Goal: Task Accomplishment & Management: Complete application form

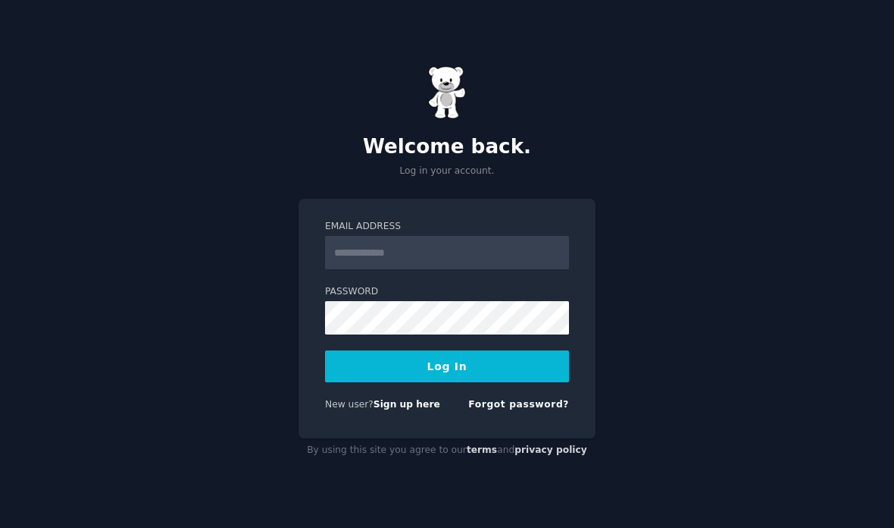
click at [441, 269] on input "Email Address" at bounding box center [447, 252] width 244 height 33
type input "**"
click at [397, 409] on link "Sign up here" at bounding box center [407, 404] width 67 height 11
click at [399, 409] on link "Sign up here" at bounding box center [407, 404] width 67 height 11
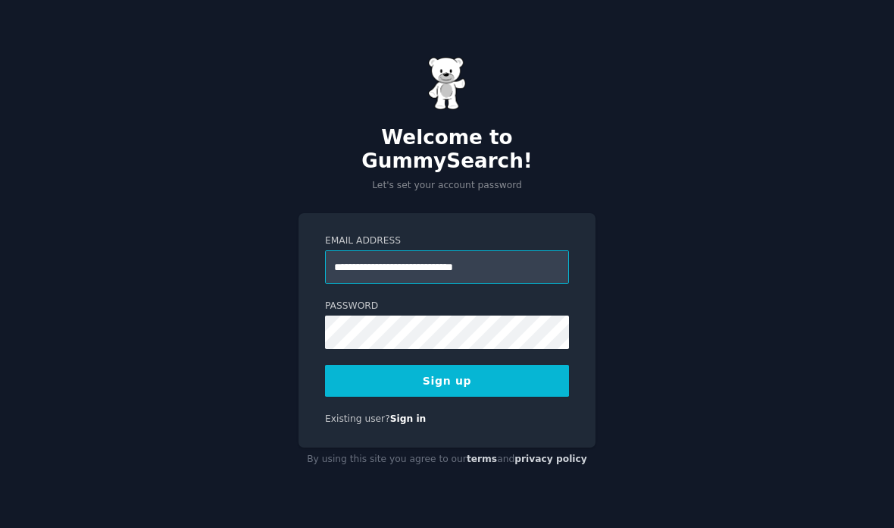
type input "**********"
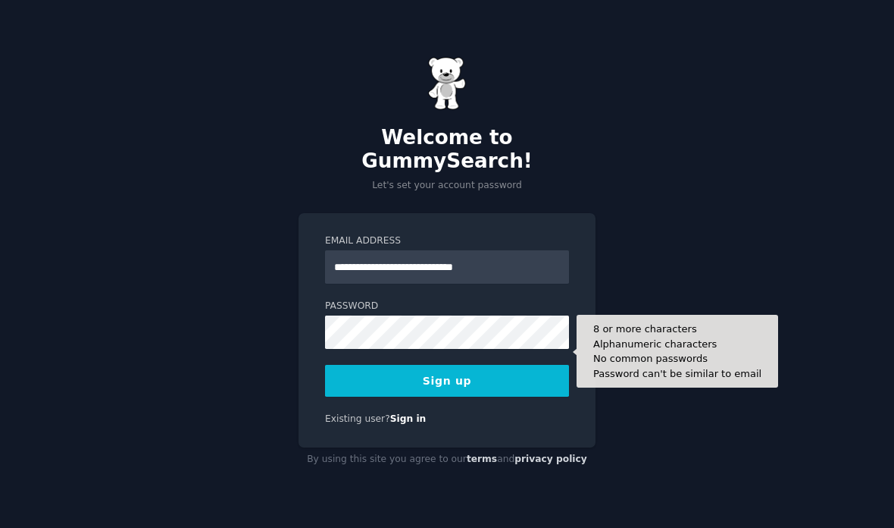
click at [359, 394] on button "Sign up" at bounding box center [447, 381] width 244 height 32
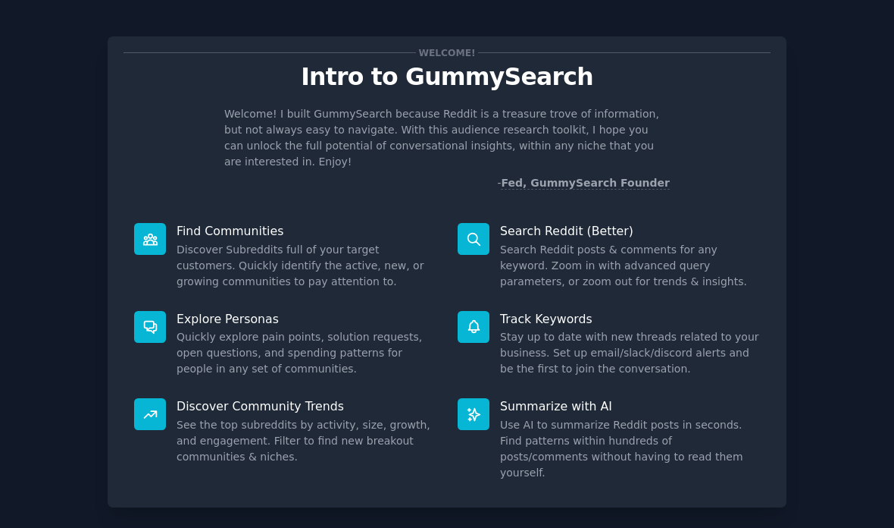
scroll to position [5, 0]
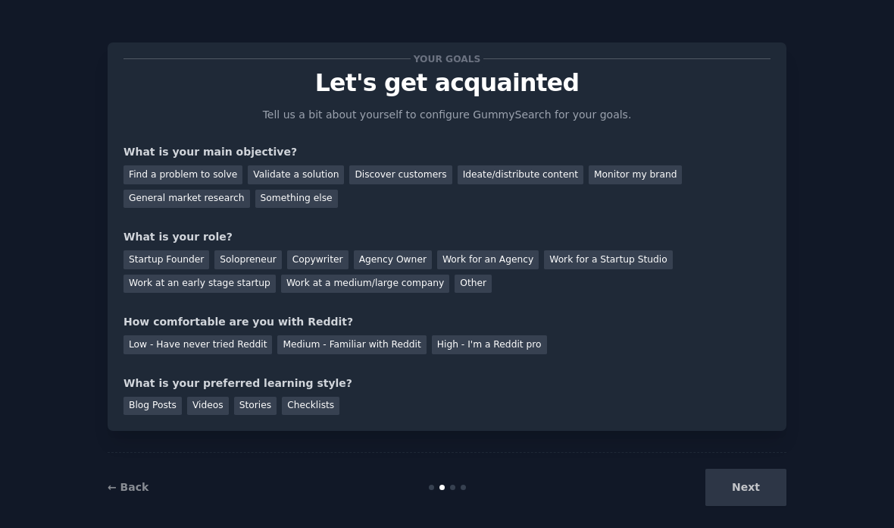
click at [717, 506] on div "Next" at bounding box center [673, 486] width 227 height 37
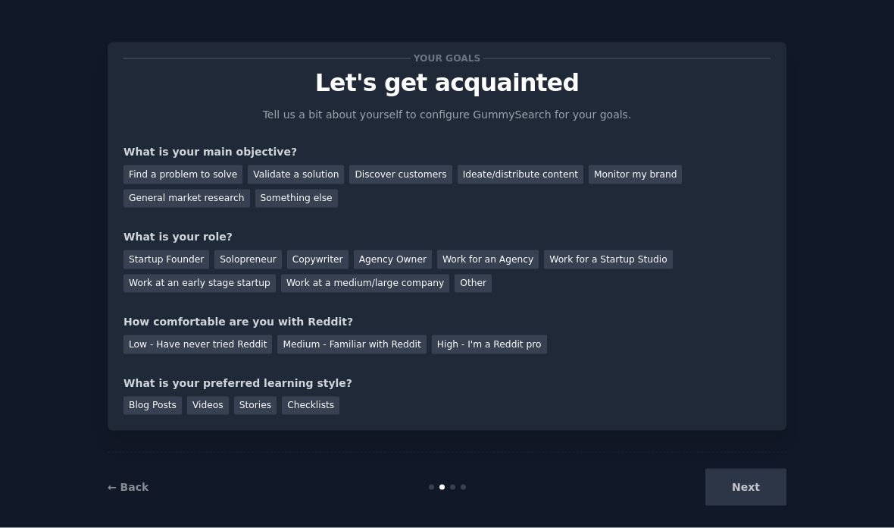
scroll to position [58, 0]
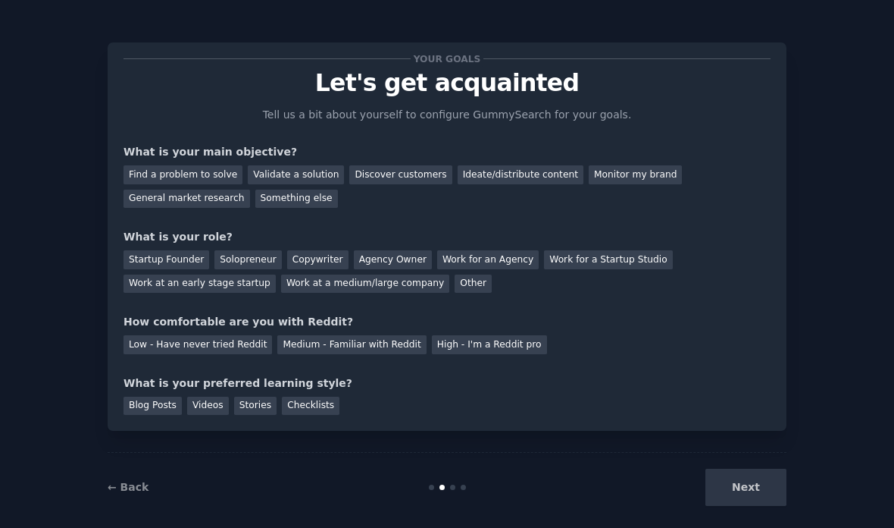
click at [724, 469] on div "Next" at bounding box center [673, 486] width 227 height 37
click at [731, 478] on div "Next" at bounding box center [673, 486] width 227 height 37
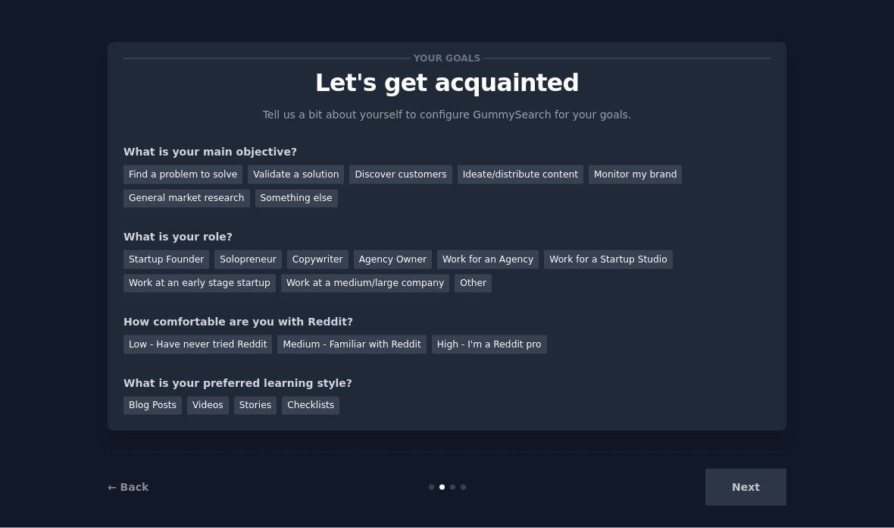
scroll to position [9, 0]
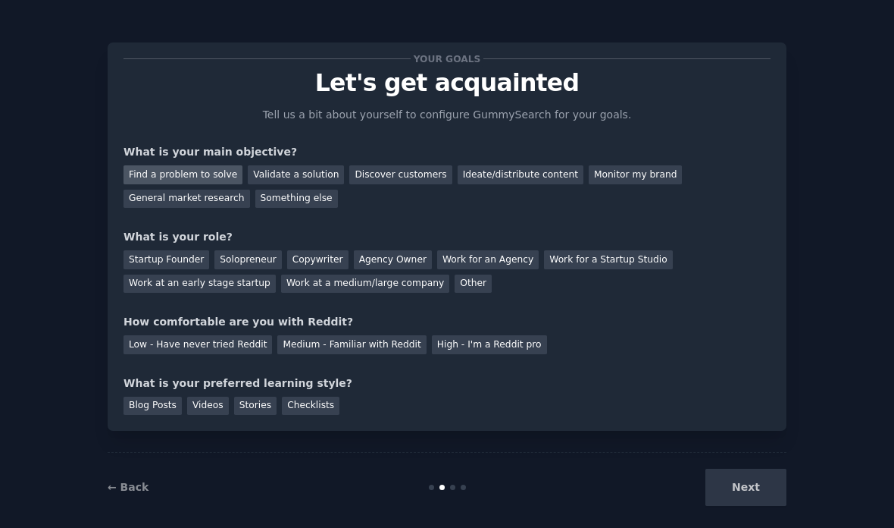
click at [175, 165] on div "Find a problem to solve" at bounding box center [183, 174] width 119 height 19
click at [244, 250] on div "Solopreneur" at bounding box center [248, 259] width 67 height 19
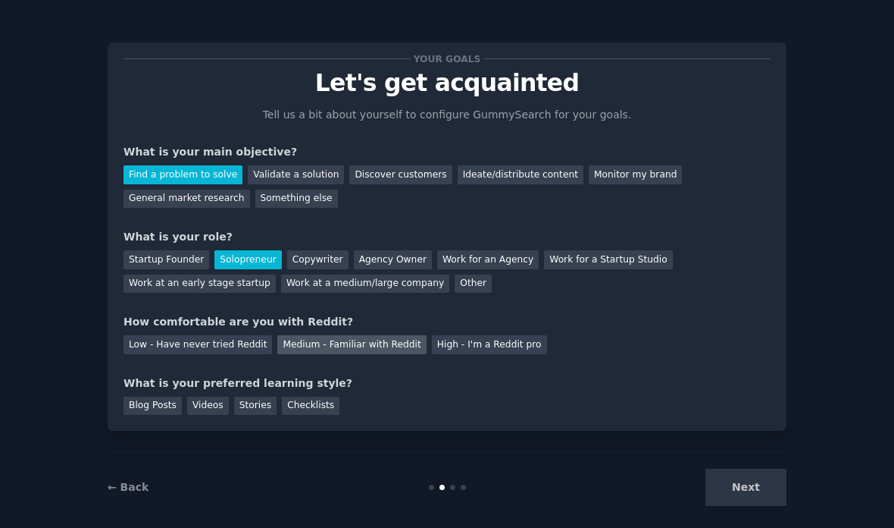
click at [353, 335] on div "Medium - Familiar with Reddit" at bounding box center [351, 344] width 149 height 19
click at [204, 396] on div "Videos" at bounding box center [208, 405] width 42 height 19
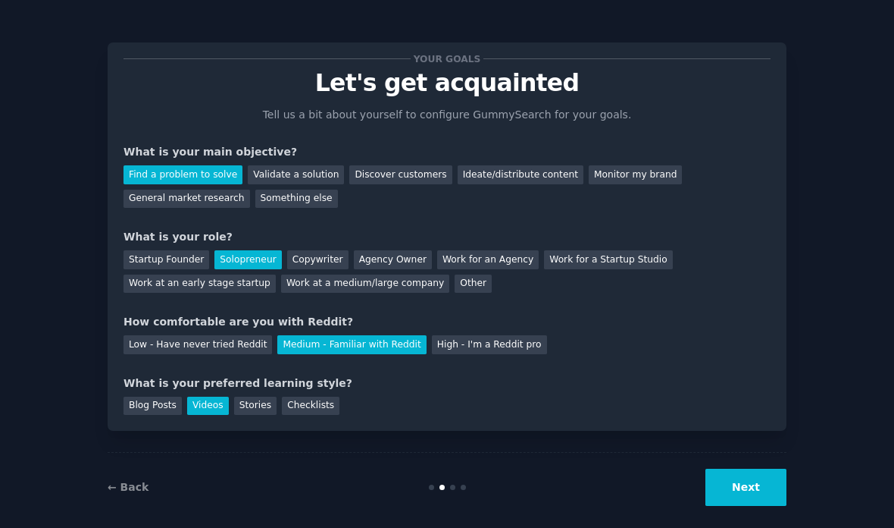
click at [737, 505] on button "Next" at bounding box center [746, 486] width 81 height 37
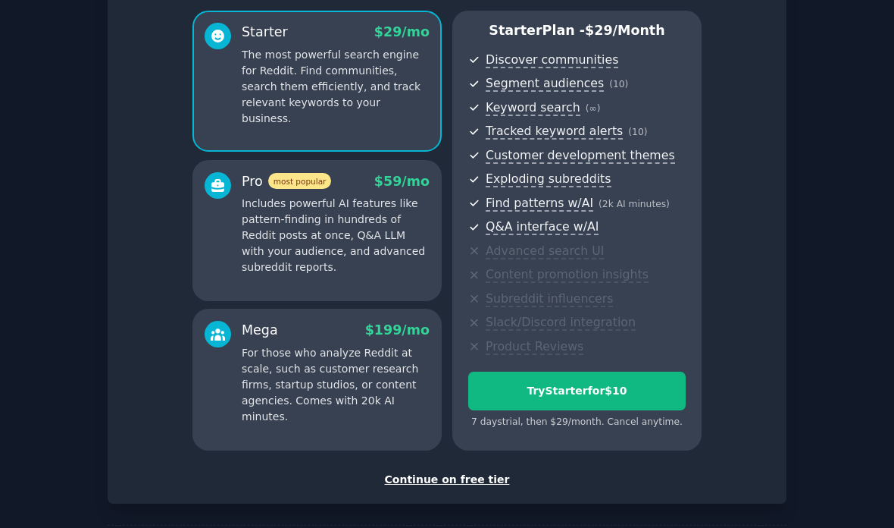
click at [457, 471] on div "Continue on free tier" at bounding box center [447, 479] width 647 height 16
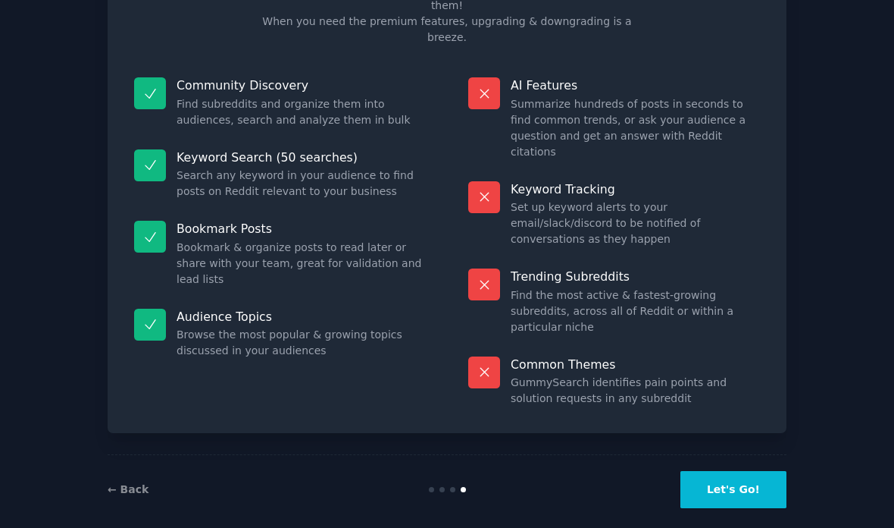
scroll to position [2, 0]
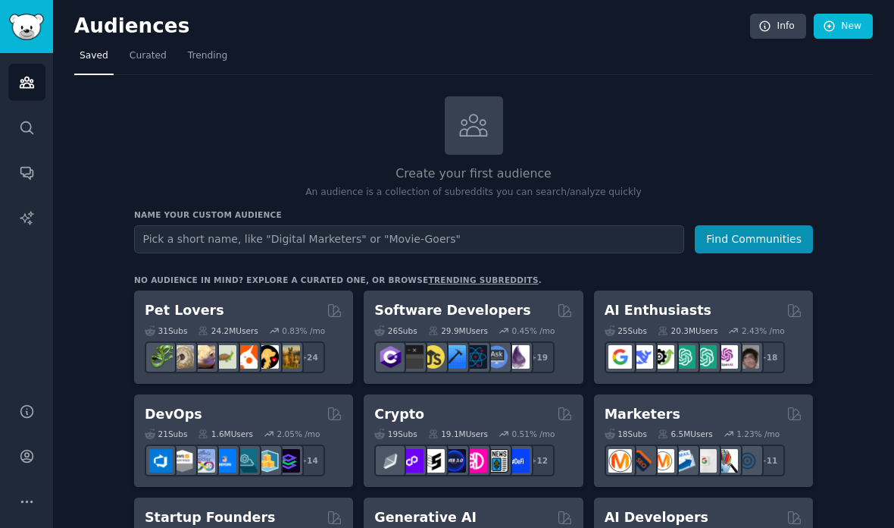
click at [698, 138] on div "Create your first audience An audience is a collection of subreddits you can se…" at bounding box center [473, 147] width 679 height 103
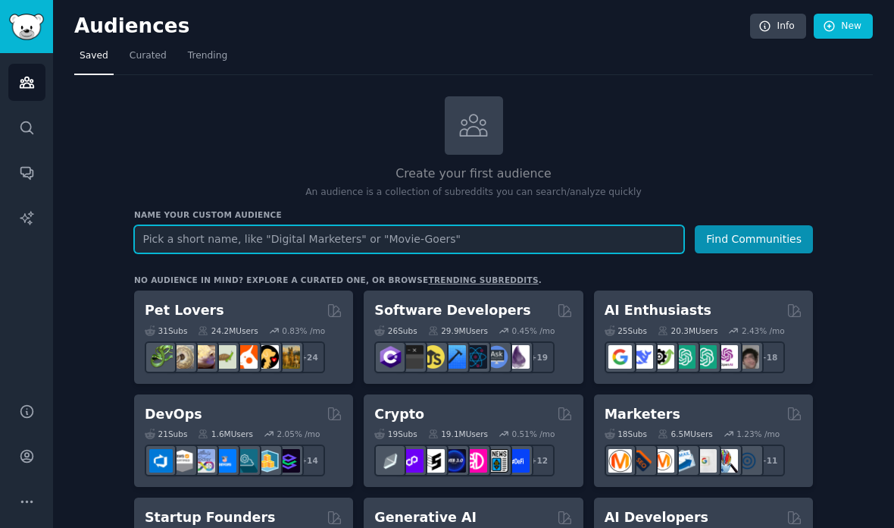
click at [647, 240] on input "text" at bounding box center [409, 239] width 550 height 28
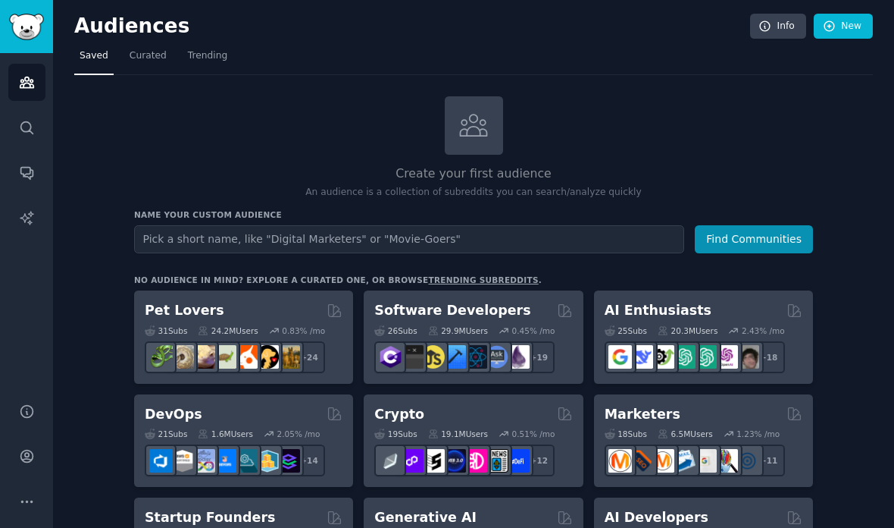
click at [229, 136] on div "Create your first audience An audience is a collection of subreddits you can se…" at bounding box center [473, 147] width 679 height 103
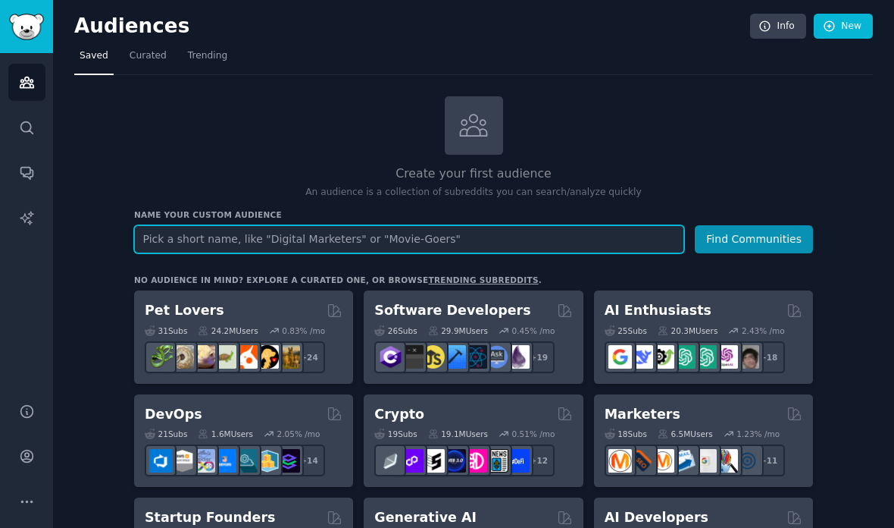
click at [628, 232] on input "text" at bounding box center [409, 239] width 550 height 28
click at [540, 234] on input "text" at bounding box center [409, 239] width 550 height 28
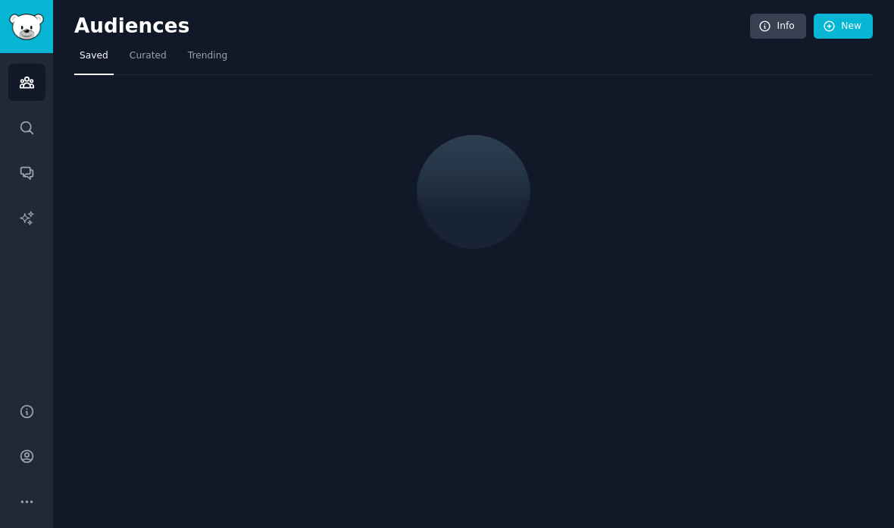
scroll to position [61, 0]
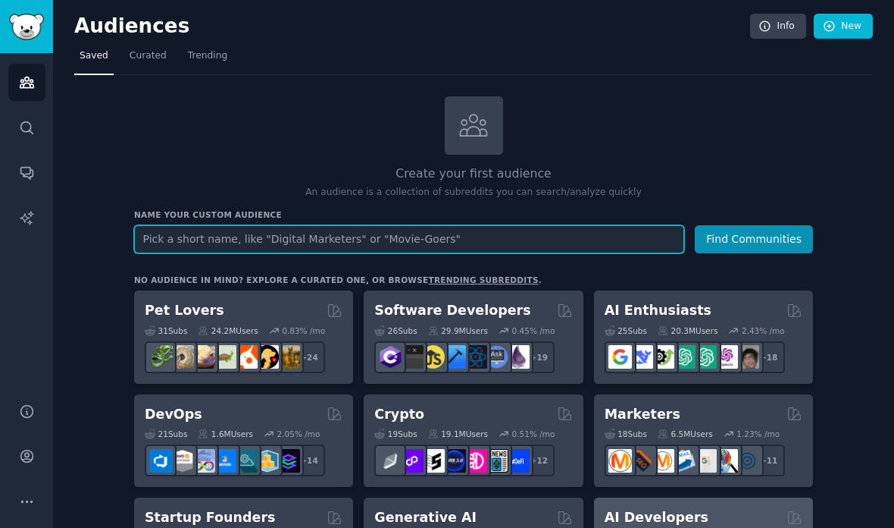
click at [545, 225] on input "text" at bounding box center [409, 239] width 550 height 28
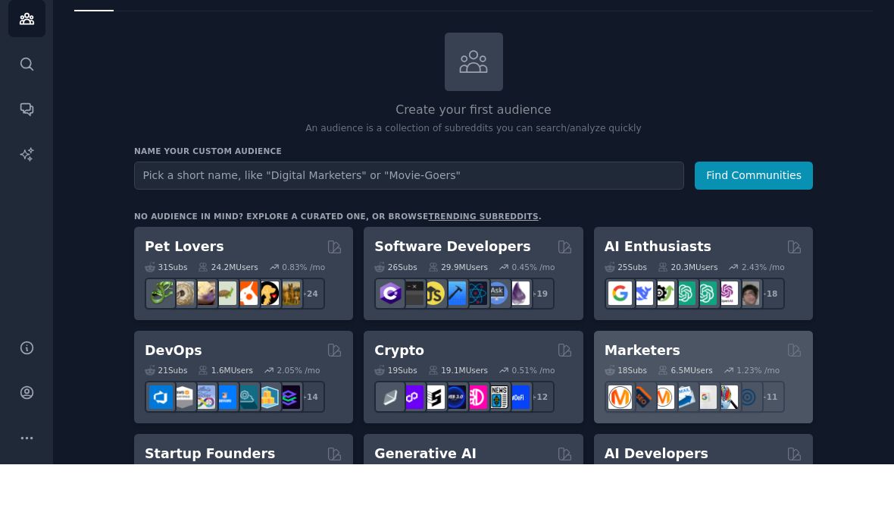
click at [644, 405] on h2 "Marketers" at bounding box center [643, 414] width 76 height 19
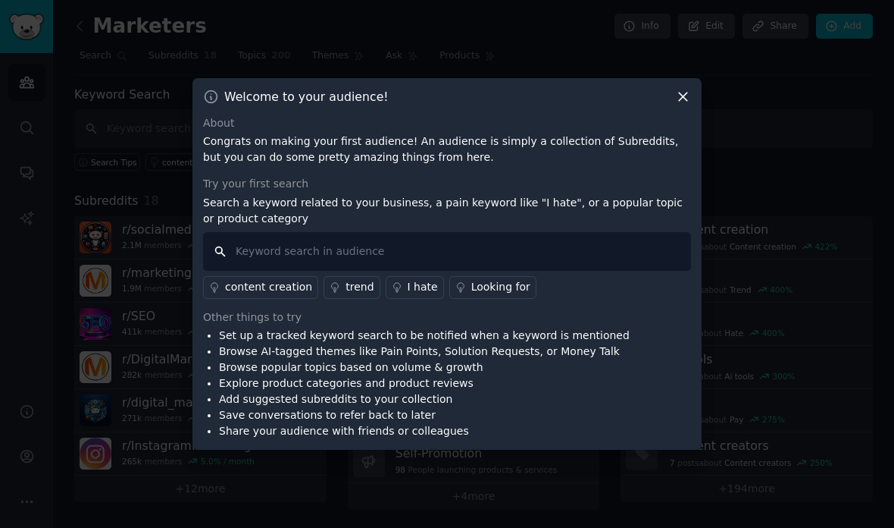
click at [654, 271] on input "text" at bounding box center [447, 251] width 488 height 39
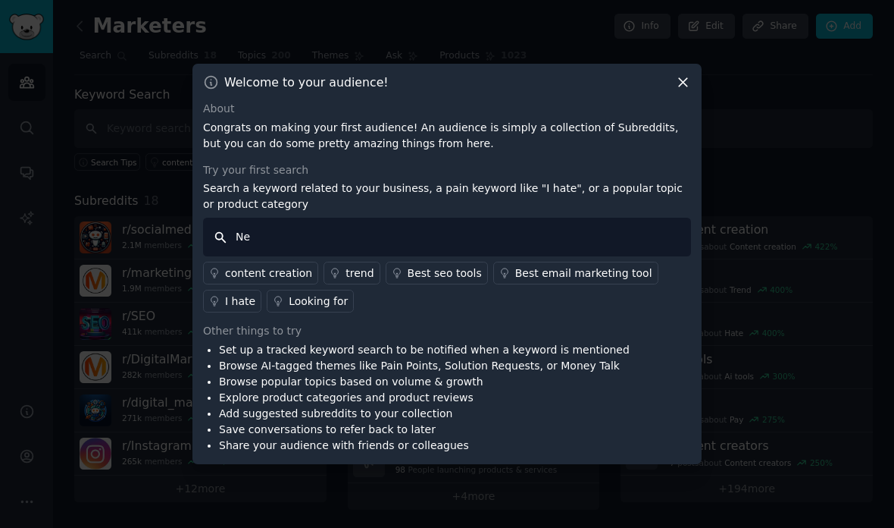
type input "N"
click at [325, 309] on div "Looking for" at bounding box center [318, 301] width 59 height 16
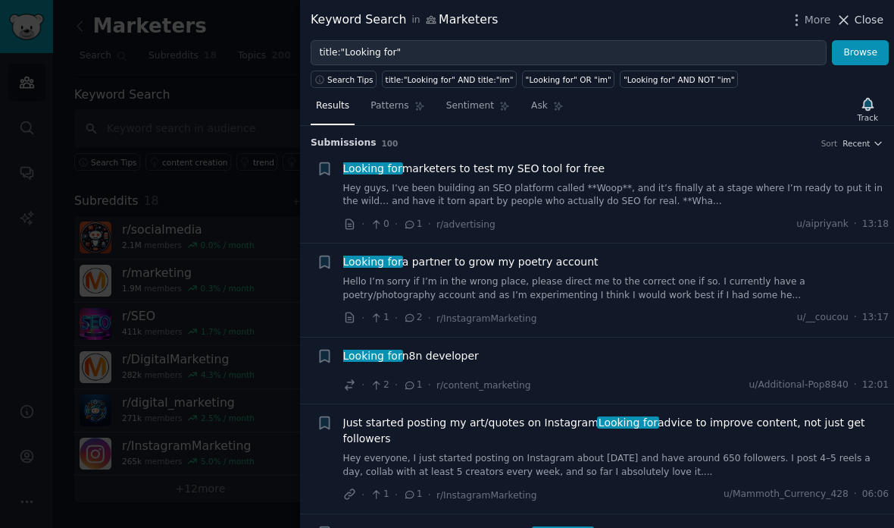
click at [872, 27] on span "Close" at bounding box center [869, 20] width 29 height 16
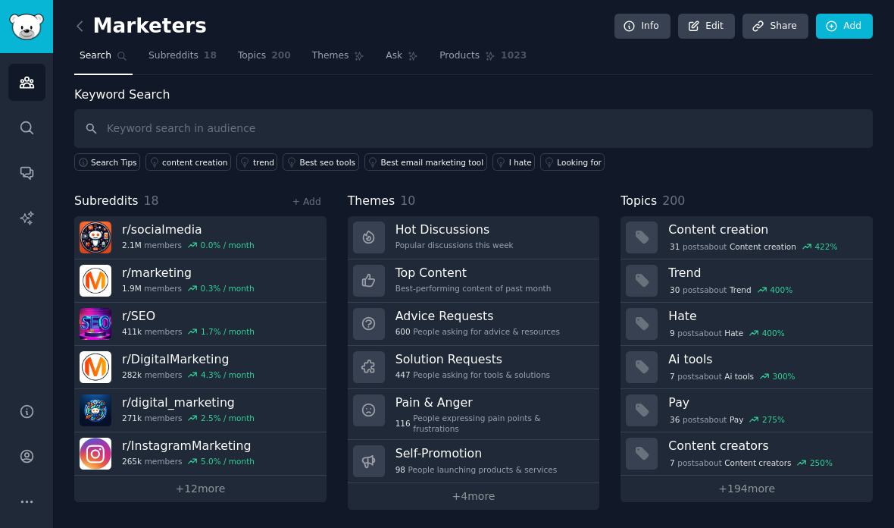
click at [872, 21] on div "Marketers Info Edit Share Add Search Subreddits 18 Topics 200 Themes Ask Produc…" at bounding box center [473, 265] width 799 height 488
click at [334, 109] on input "text" at bounding box center [473, 128] width 799 height 39
type input "R"
type input "r/crm"
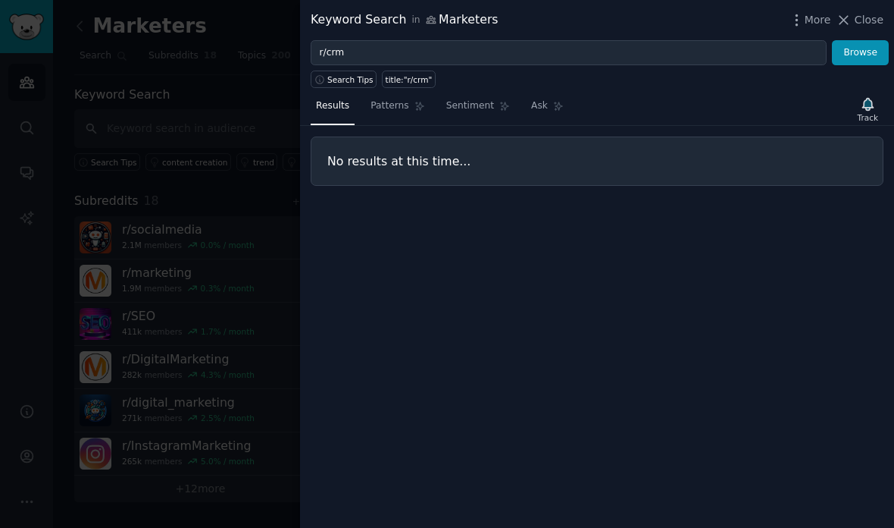
click at [242, 471] on div at bounding box center [447, 264] width 894 height 528
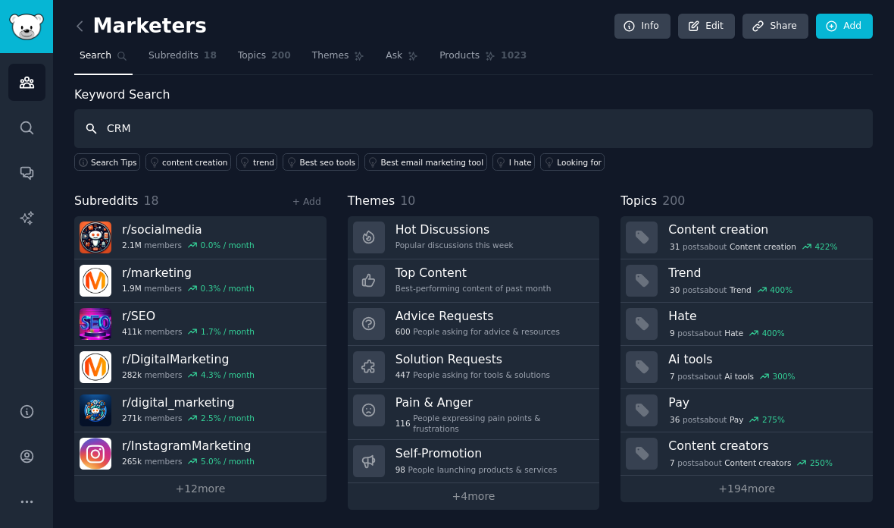
type input "CRM"
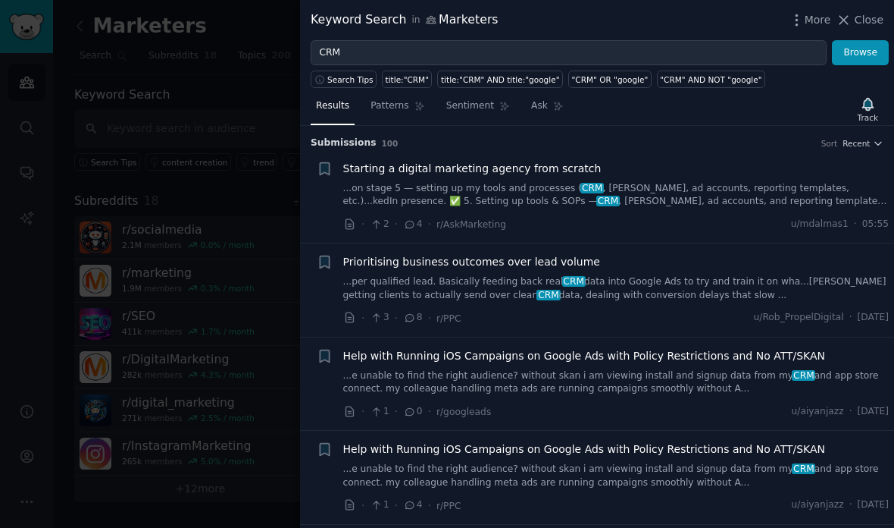
click at [212, 468] on div at bounding box center [447, 264] width 894 height 528
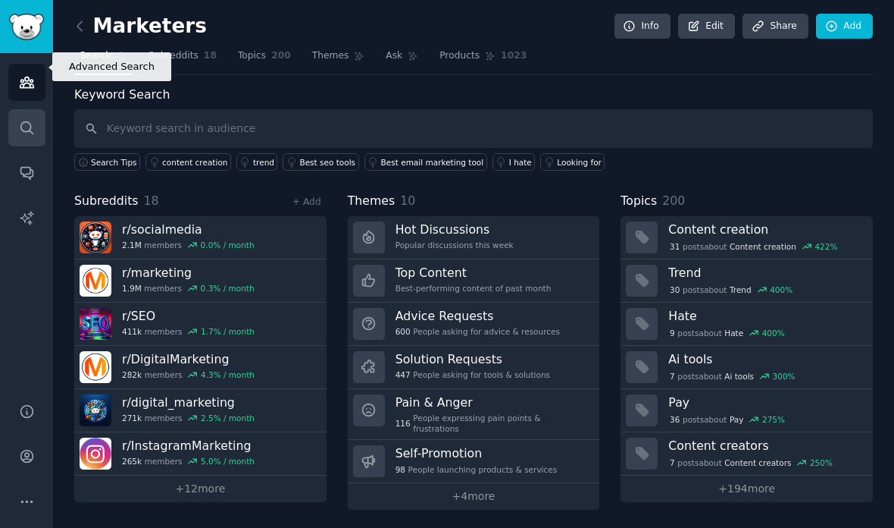
click at [26, 120] on icon "Sidebar" at bounding box center [27, 128] width 16 height 16
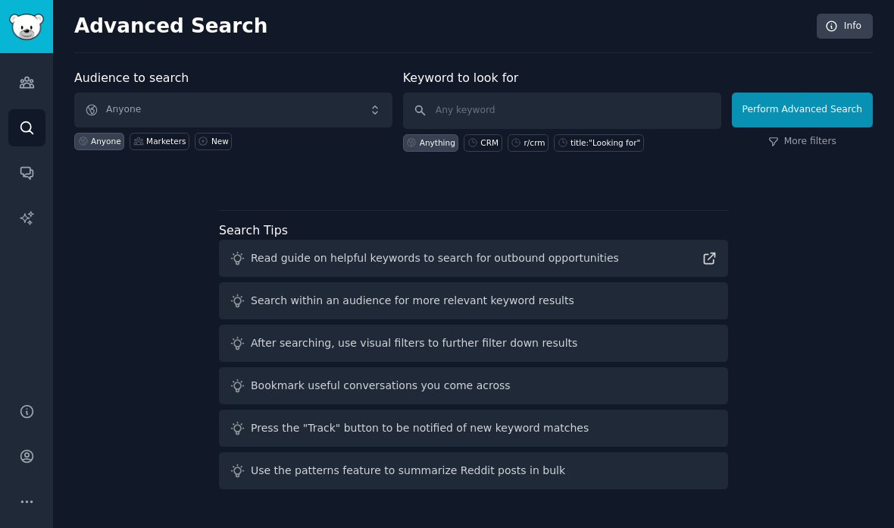
click at [302, 92] on span "Anyone" at bounding box center [233, 109] width 318 height 35
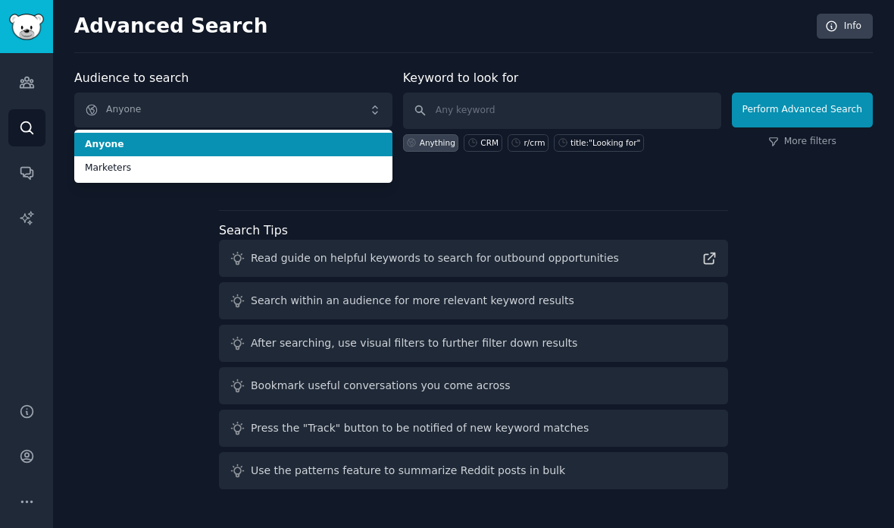
click at [286, 138] on span "Anyone" at bounding box center [233, 145] width 297 height 14
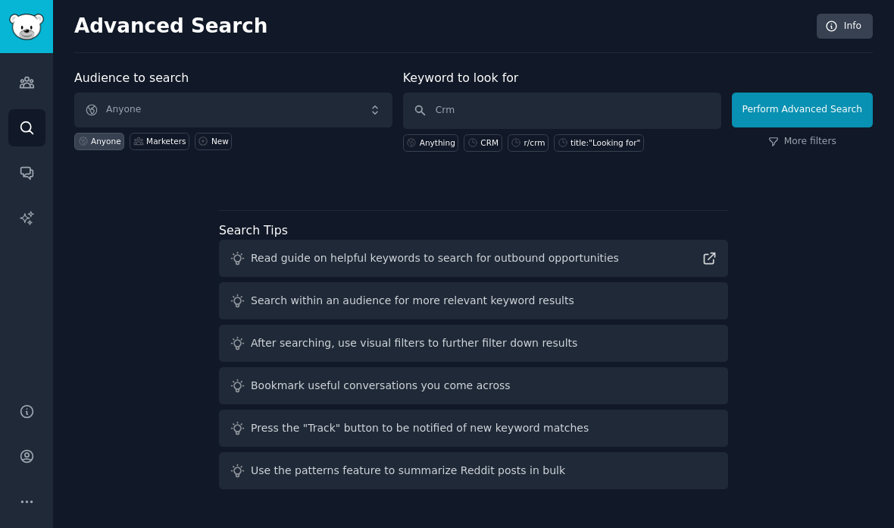
click at [504, 123] on div "Audience to search Anyone Anyone Marketers New Keyword to look for Crm Anything…" at bounding box center [473, 282] width 799 height 426
click at [524, 92] on input "Crm" at bounding box center [562, 110] width 318 height 36
type input "CRM"
click at [801, 92] on button "Perform Advanced Search" at bounding box center [802, 109] width 141 height 35
click at [26, 164] on icon "Sidebar" at bounding box center [27, 172] width 16 height 16
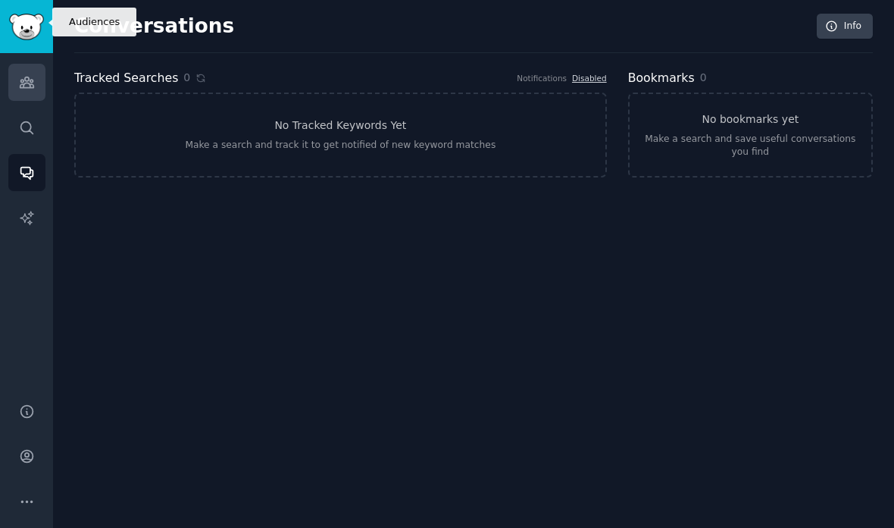
click at [33, 64] on link "Audiences" at bounding box center [26, 82] width 37 height 37
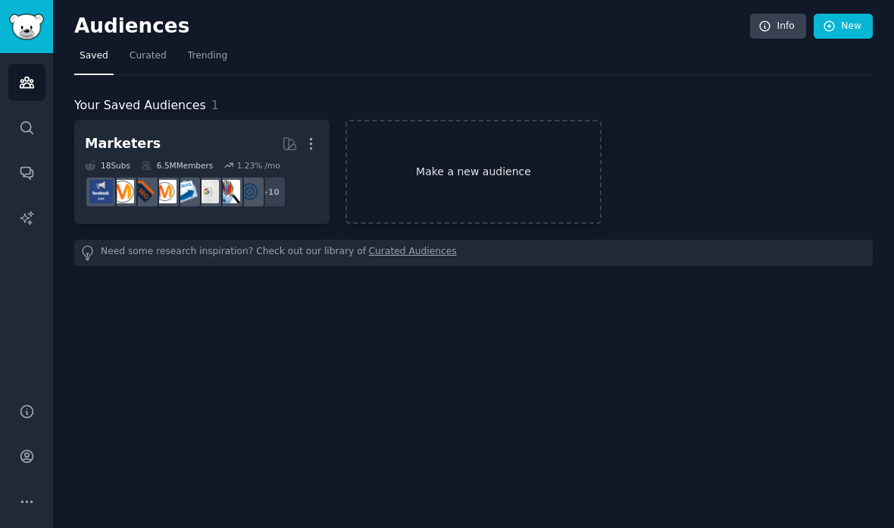
click at [487, 120] on link "Make a new audience" at bounding box center [473, 172] width 255 height 104
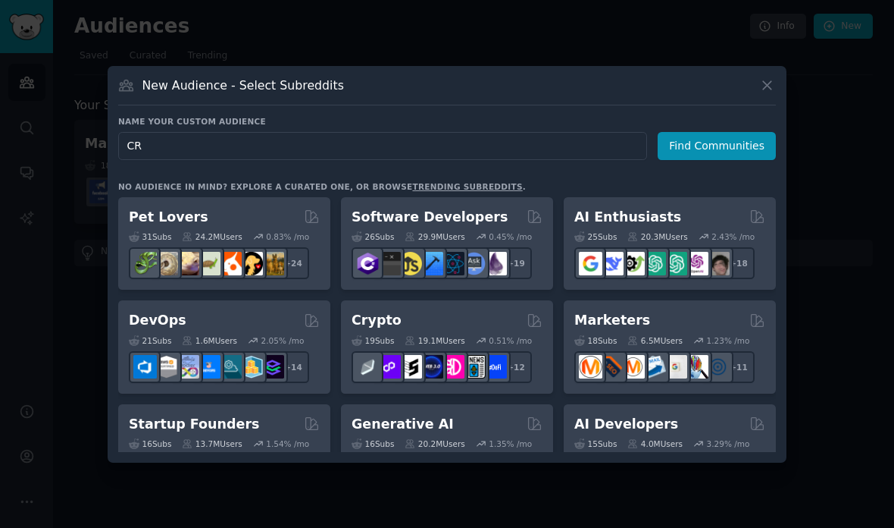
type input "CRM"
click at [747, 160] on button "Find Communities" at bounding box center [717, 146] width 118 height 28
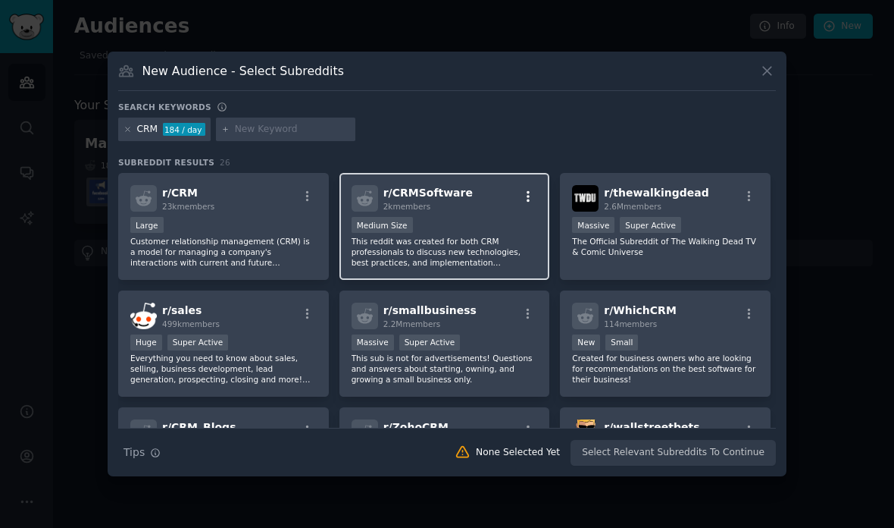
click at [528, 203] on icon "button" at bounding box center [528, 196] width 14 height 14
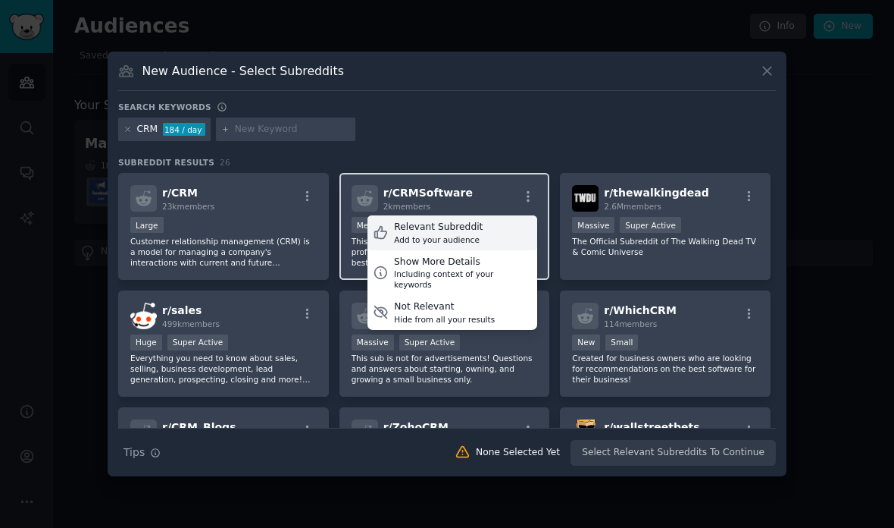
click at [478, 234] on div "Relevant Subreddit" at bounding box center [438, 228] width 89 height 14
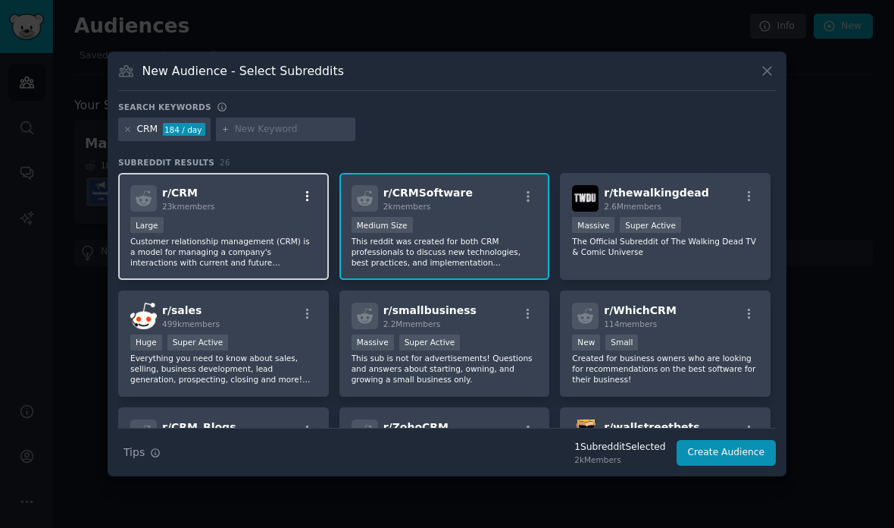
click at [308, 203] on icon "button" at bounding box center [308, 196] width 14 height 14
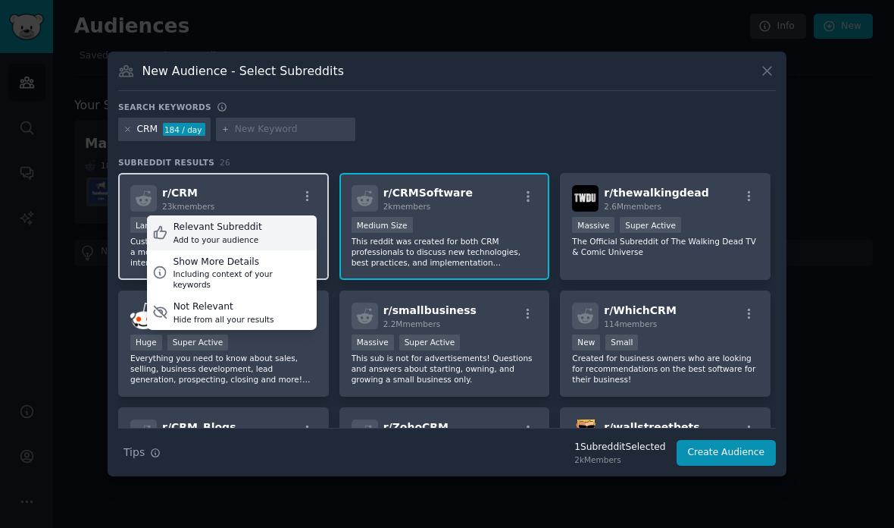
click at [280, 250] on div "Relevant Subreddit Add to your audience" at bounding box center [232, 232] width 170 height 35
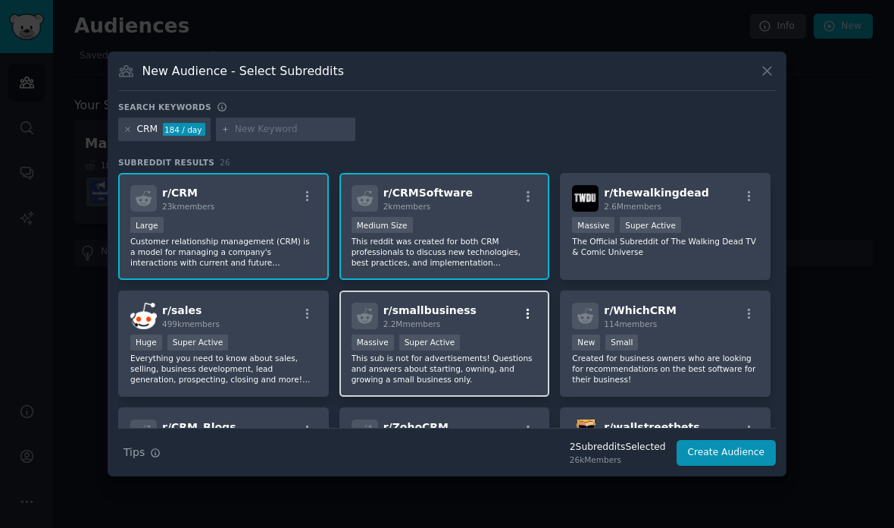
click at [531, 321] on icon "button" at bounding box center [528, 314] width 14 height 14
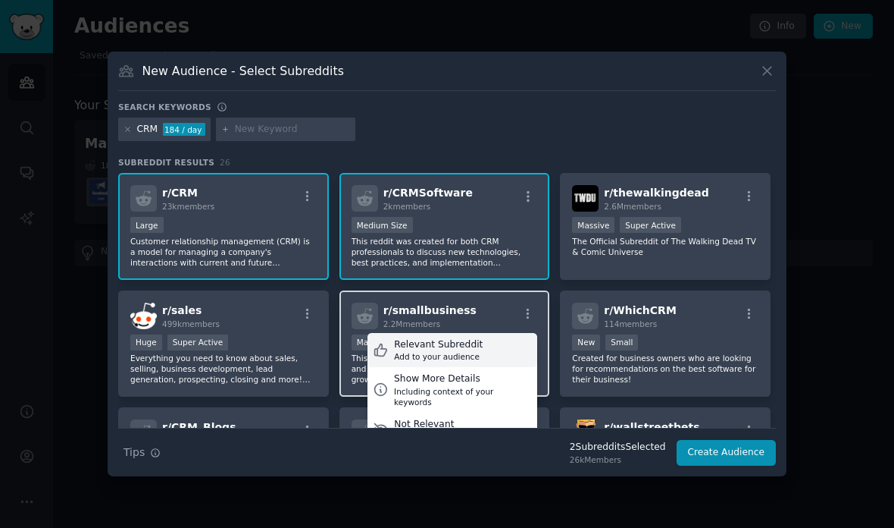
click at [475, 352] on div "Relevant Subreddit" at bounding box center [438, 345] width 89 height 14
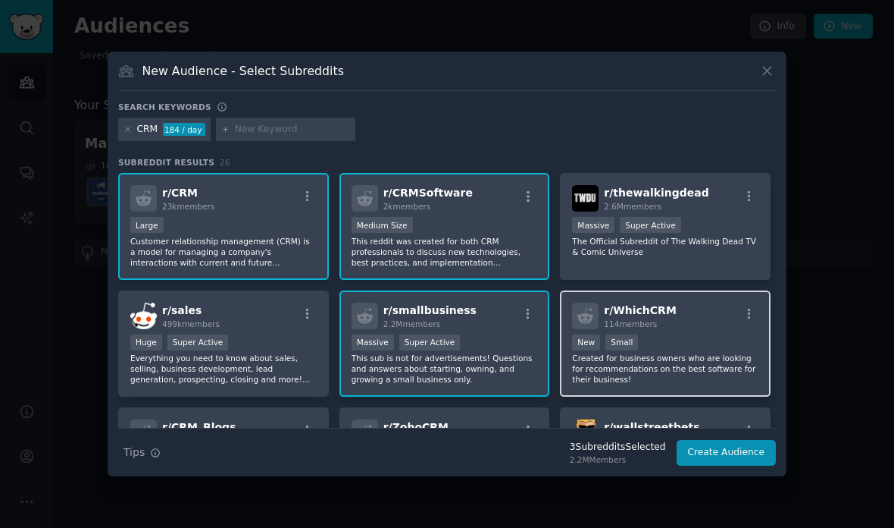
click at [734, 329] on div "r/ WhichCRM 114 members" at bounding box center [665, 315] width 186 height 27
click at [754, 321] on icon "button" at bounding box center [750, 314] width 14 height 14
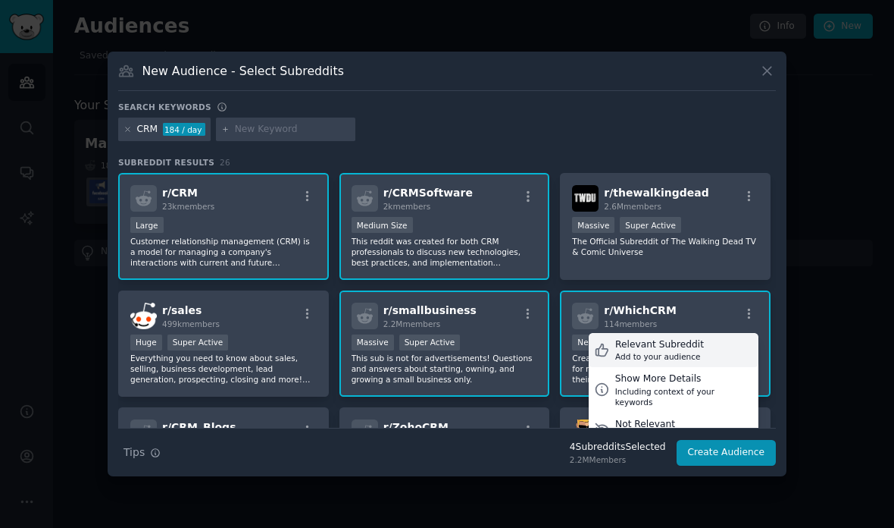
click at [708, 368] on div "Relevant Subreddit Add to your audience" at bounding box center [674, 350] width 170 height 35
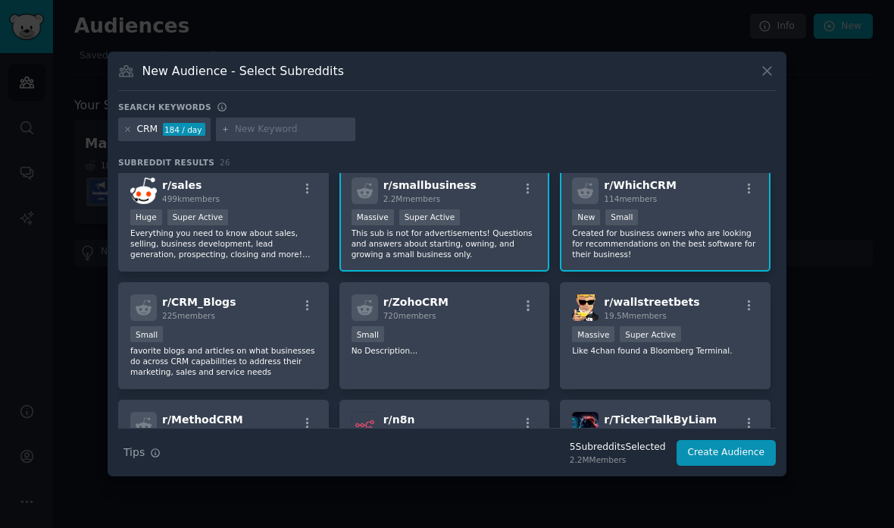
scroll to position [189, 0]
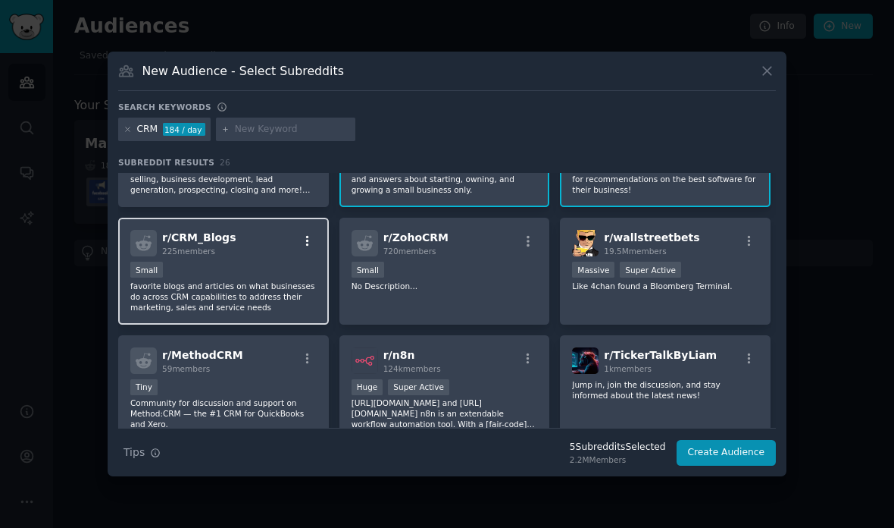
click at [306, 248] on icon "button" at bounding box center [308, 241] width 14 height 14
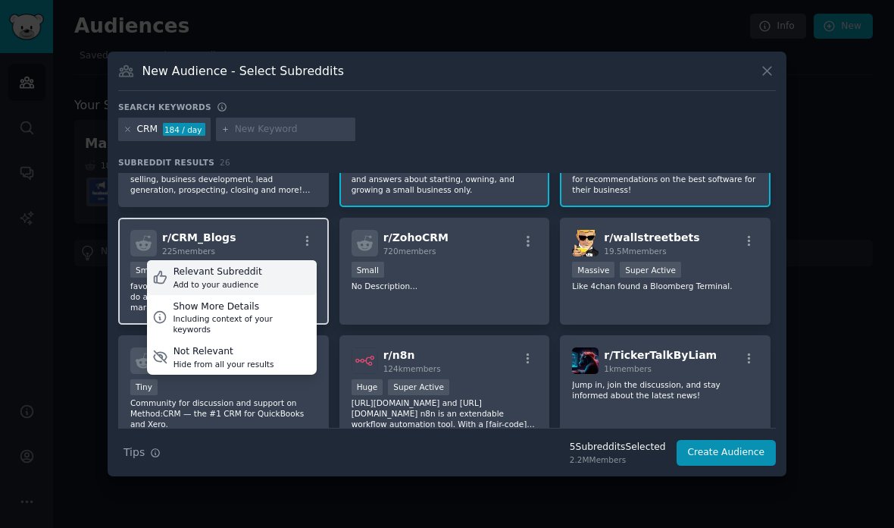
click at [269, 295] on div "Relevant Subreddit Add to your audience" at bounding box center [232, 277] width 170 height 35
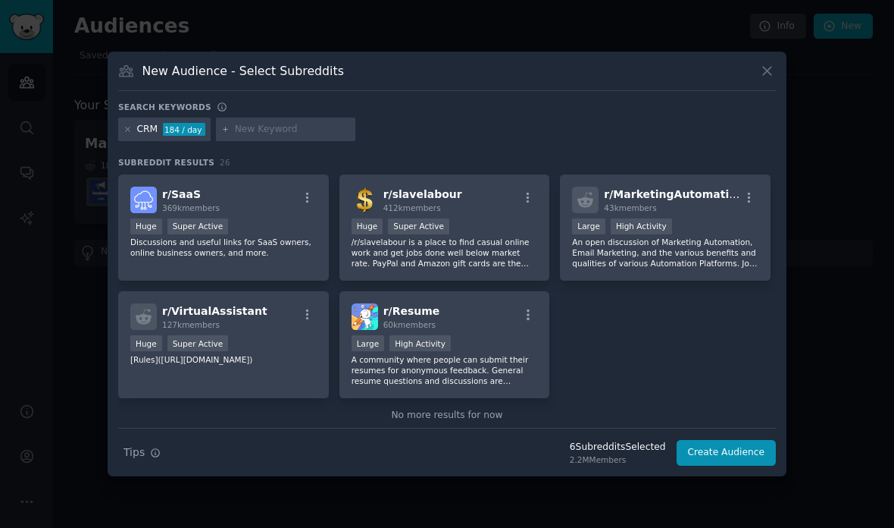
scroll to position [819, 0]
click at [766, 79] on icon at bounding box center [767, 71] width 16 height 16
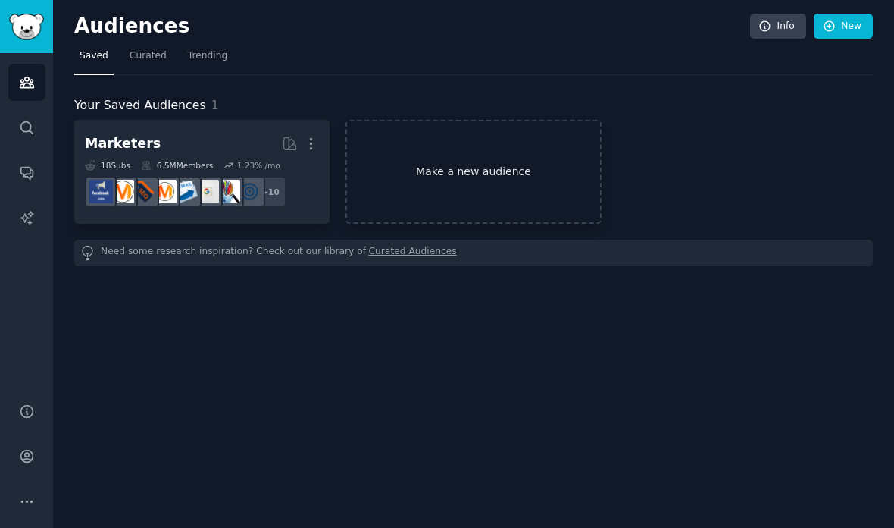
click at [541, 131] on link "Make a new audience" at bounding box center [473, 172] width 255 height 104
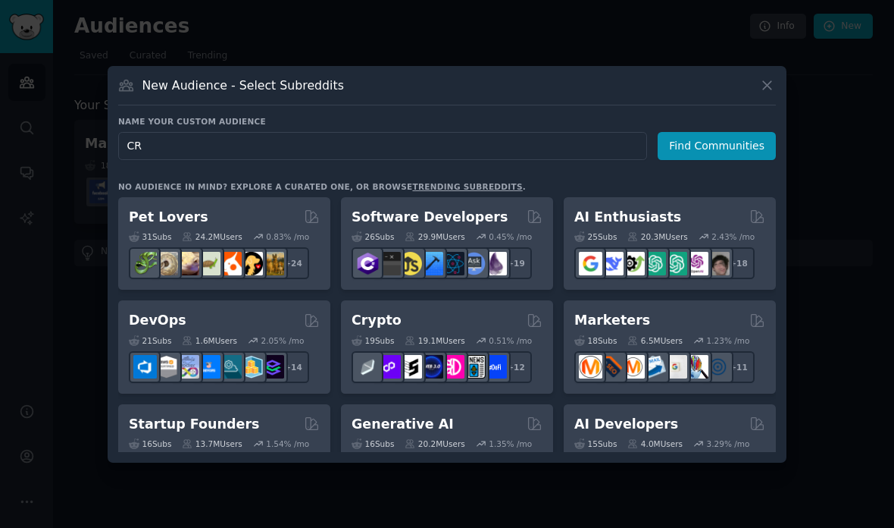
type input "CRM"
click at [709, 160] on button "Find Communities" at bounding box center [717, 146] width 118 height 28
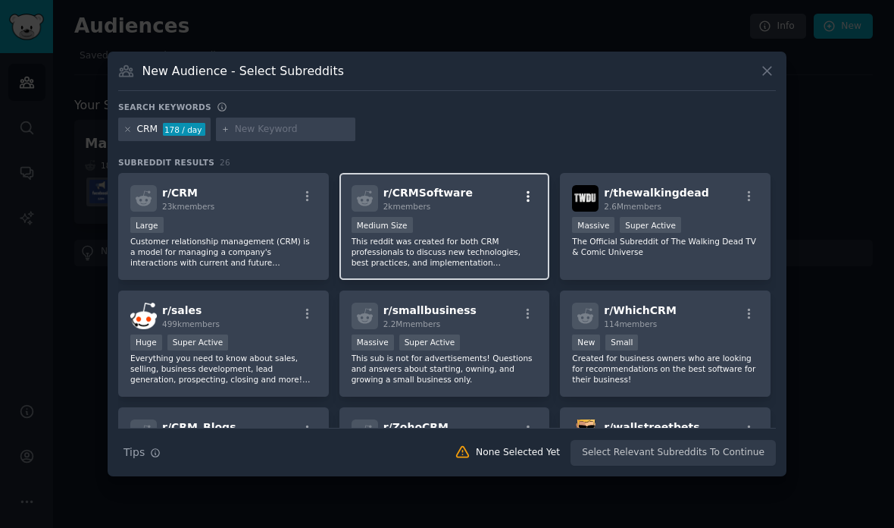
click at [528, 202] on icon "button" at bounding box center [528, 196] width 3 height 11
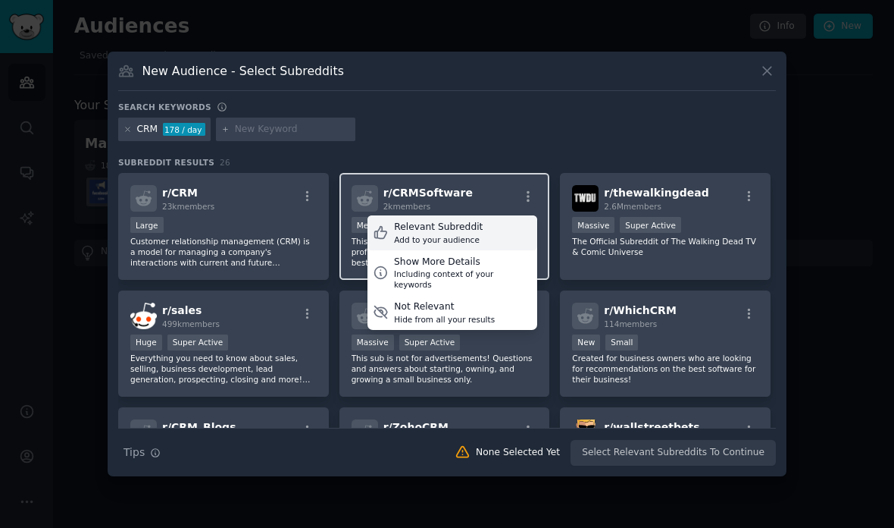
click at [485, 250] on div "Relevant Subreddit Add to your audience" at bounding box center [453, 232] width 170 height 35
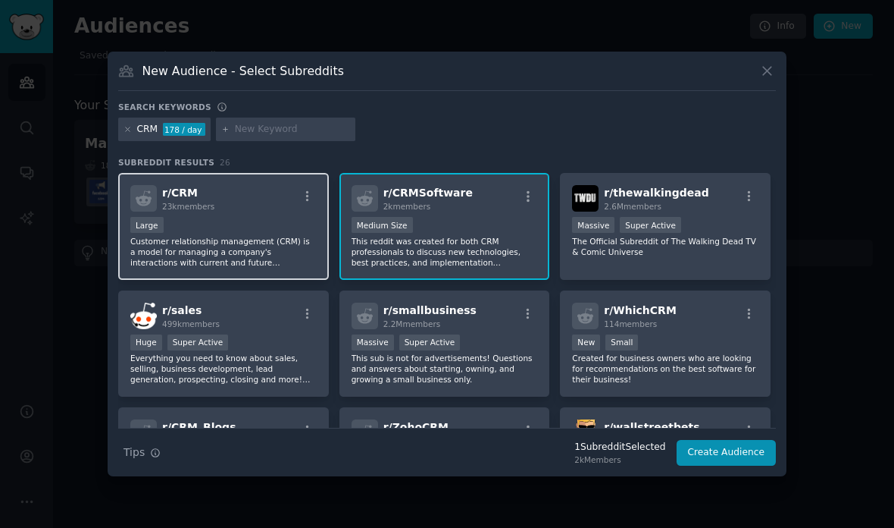
click at [284, 268] on p "Customer relationship management (CRM) is a model for managing a company's inte…" at bounding box center [223, 252] width 186 height 32
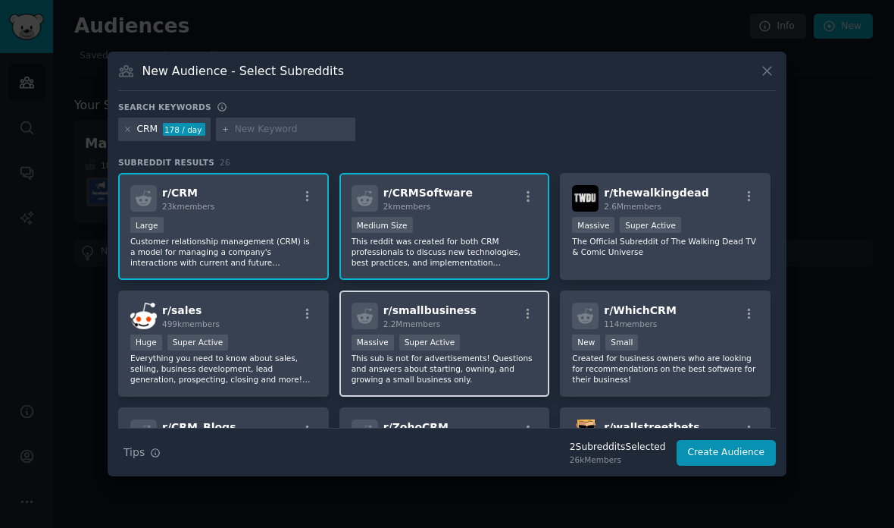
click at [471, 384] on p "This sub is not for advertisements! Questions and answers about starting, ownin…" at bounding box center [445, 368] width 186 height 32
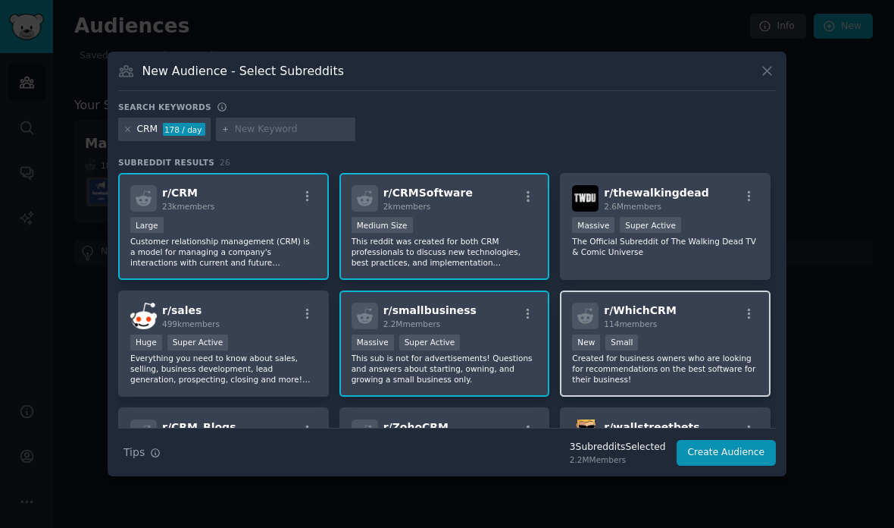
click at [691, 362] on div "r/ WhichCRM 114 members New Small Created for business owners who are looking f…" at bounding box center [665, 343] width 211 height 107
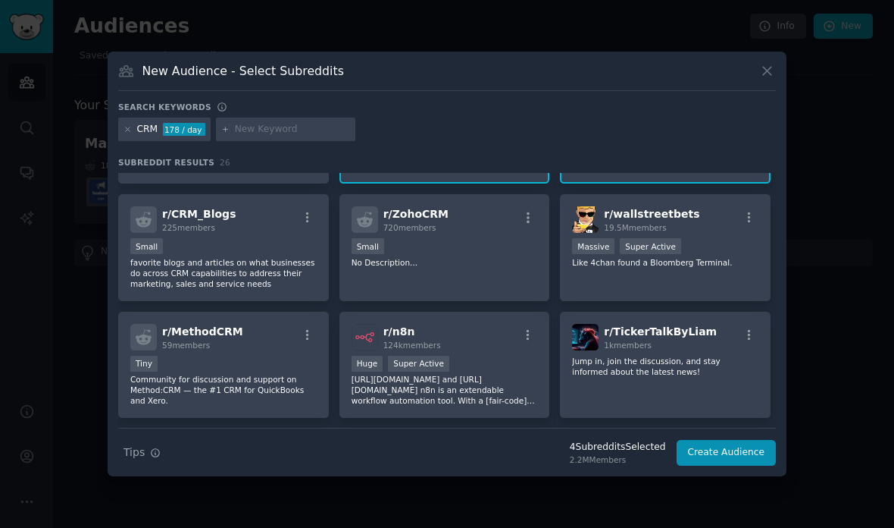
scroll to position [214, 0]
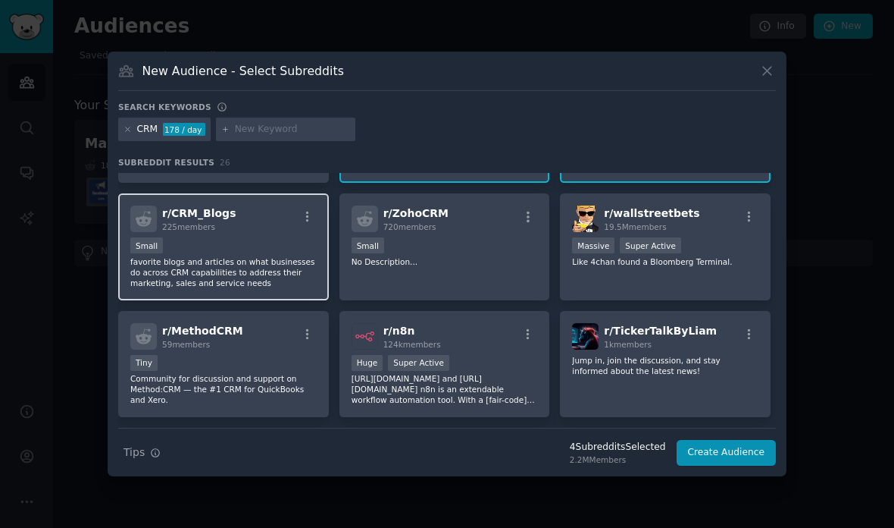
click at [273, 288] on p "favorite blogs and articles on what businesses do across CRM capabilities to ad…" at bounding box center [223, 272] width 186 height 32
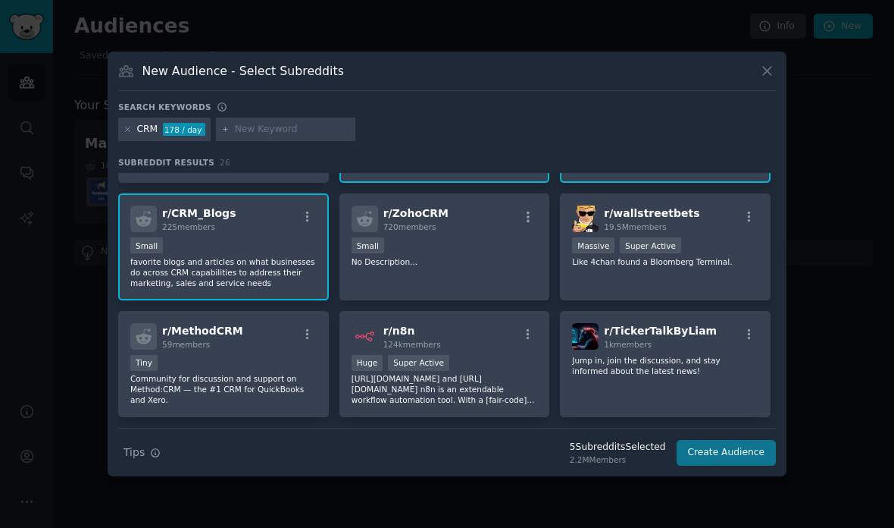
click at [734, 465] on button "Create Audience" at bounding box center [727, 453] width 100 height 26
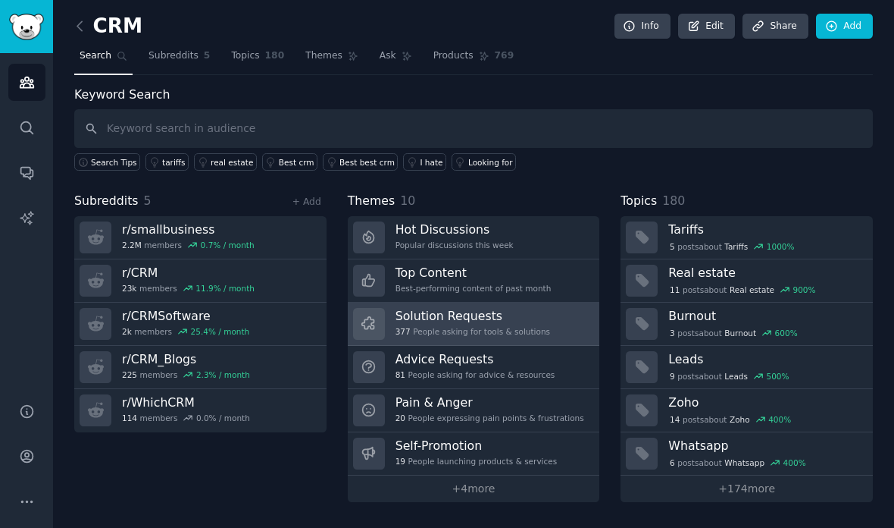
click at [521, 326] on div "377 People asking for tools & solutions" at bounding box center [473, 331] width 155 height 11
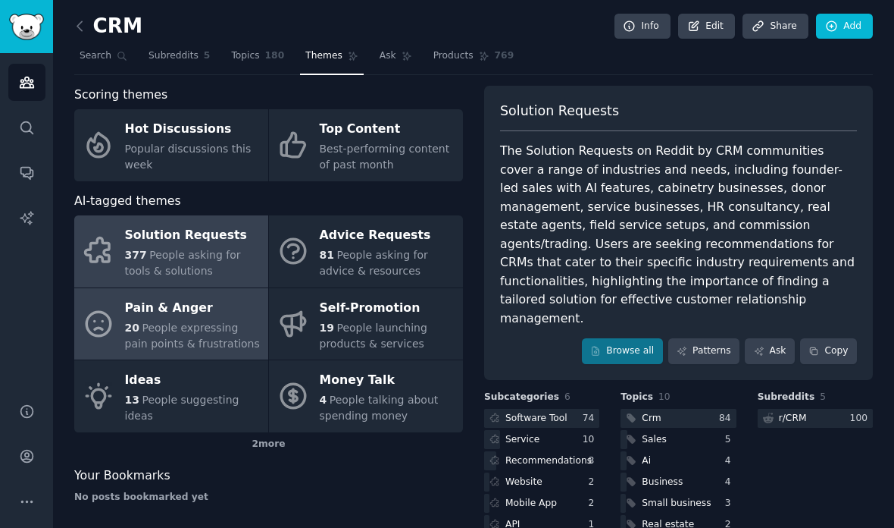
click at [199, 321] on span "People expressing pain points & frustrations" at bounding box center [192, 335] width 135 height 28
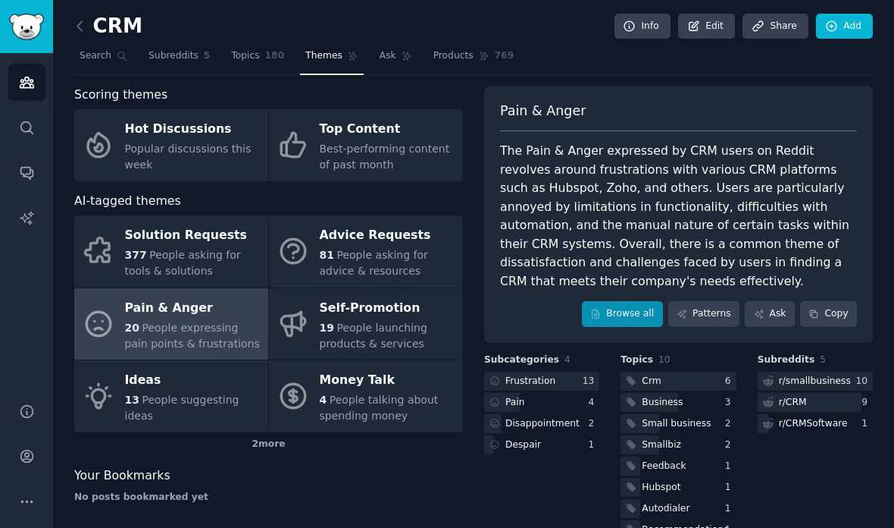
click at [622, 301] on link "Browse all" at bounding box center [622, 314] width 81 height 26
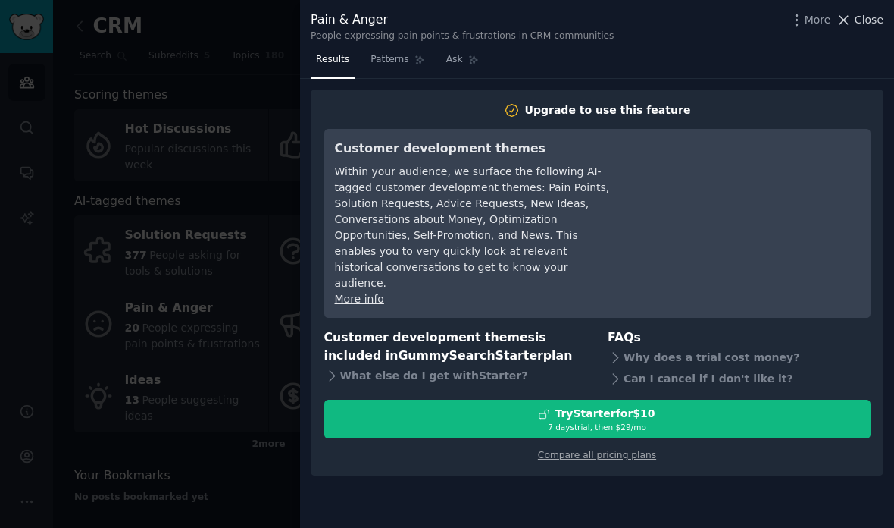
click at [871, 23] on span "Close" at bounding box center [869, 20] width 29 height 16
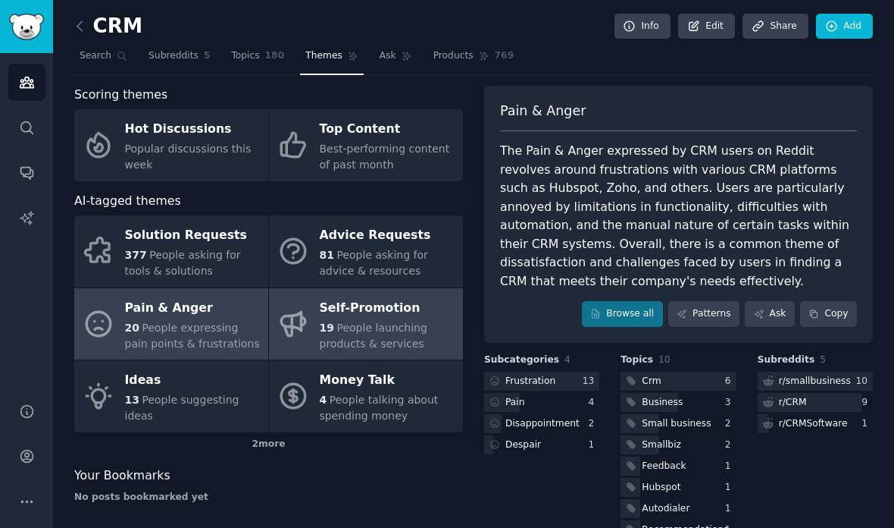
click at [399, 321] on span "People launching products & services" at bounding box center [374, 335] width 108 height 28
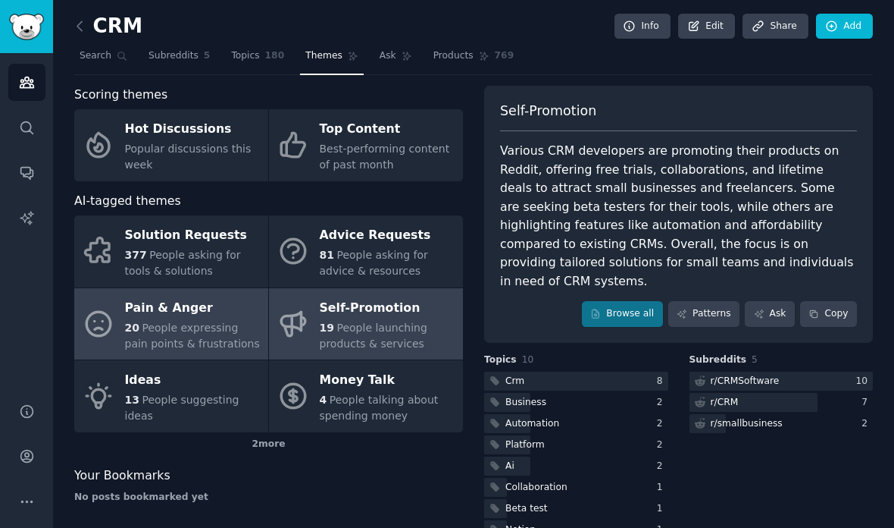
click at [191, 321] on span "People expressing pain points & frustrations" at bounding box center [192, 335] width 135 height 28
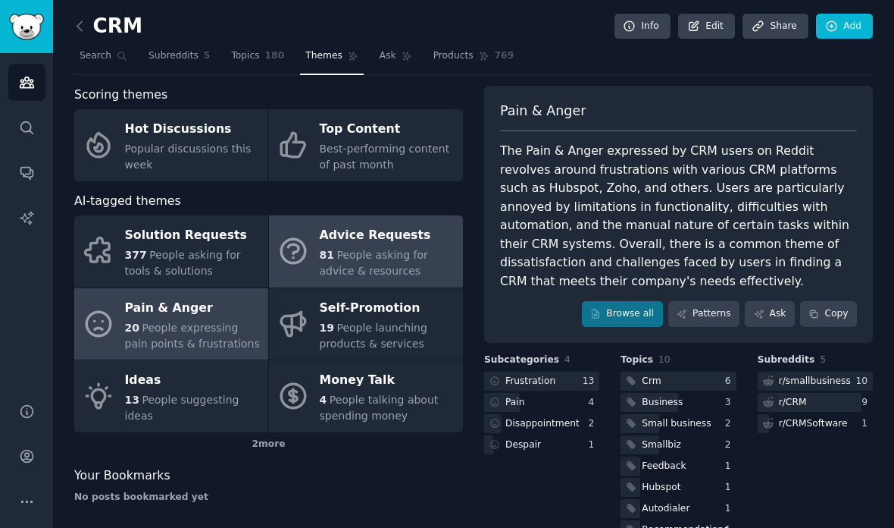
click at [419, 224] on div "Advice Requests" at bounding box center [388, 236] width 136 height 24
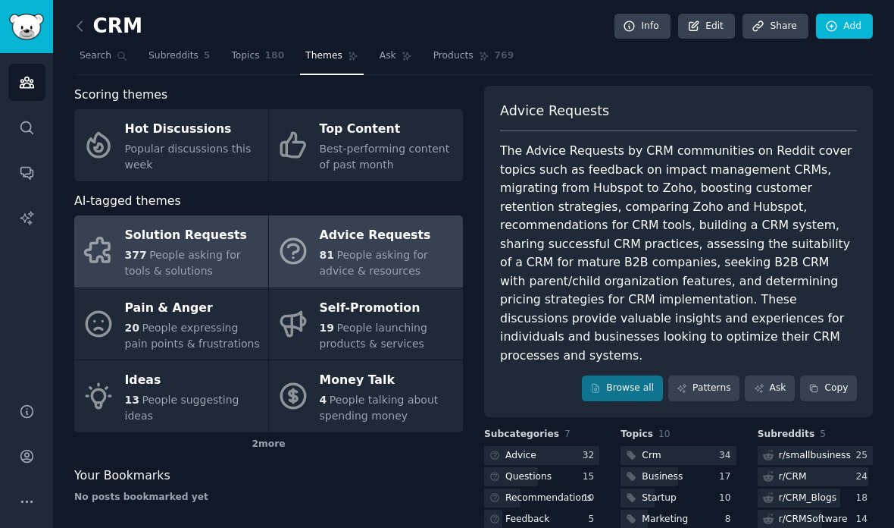
click at [187, 249] on span "People asking for tools & solutions" at bounding box center [183, 263] width 116 height 28
